Goal: Information Seeking & Learning: Understand process/instructions

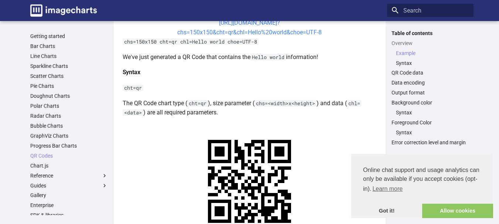
scroll to position [222, 0]
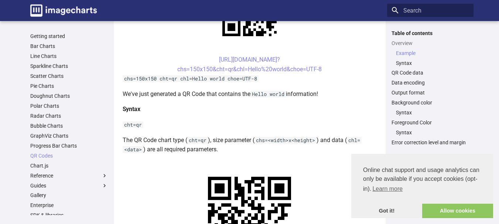
click at [182, 108] on h4 "Syntax" at bounding box center [250, 110] width 254 height 10
click at [218, 58] on link "[URL][DOMAIN_NAME]? chs=150x150&cht=qr&chl=Hello%20world&choe=UTF-8" at bounding box center [249, 64] width 144 height 17
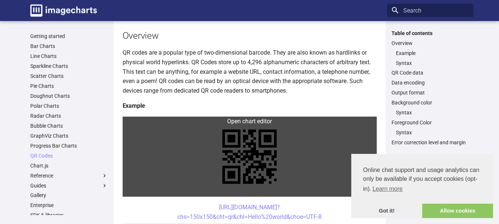
scroll to position [111, 0]
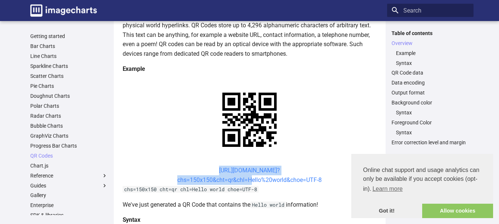
drag, startPoint x: 205, startPoint y: 170, endPoint x: 247, endPoint y: 180, distance: 43.8
click at [247, 180] on center "[URL][DOMAIN_NAME]? chs=150x150&cht=qr&chl=Hello%20world&choe=UTF-8" at bounding box center [250, 175] width 254 height 19
copy link "https://image-charts.com/chart? chs=150x150&cht=qr&chl="
